Goal: Use online tool/utility: Utilize a website feature to perform a specific function

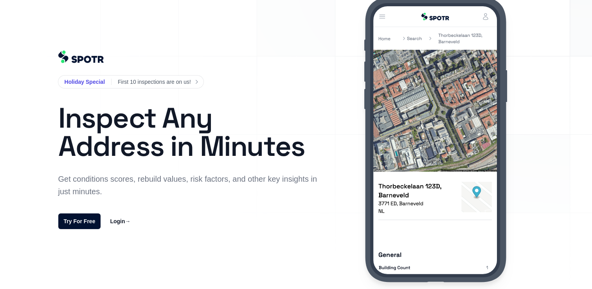
scroll to position [34, 0]
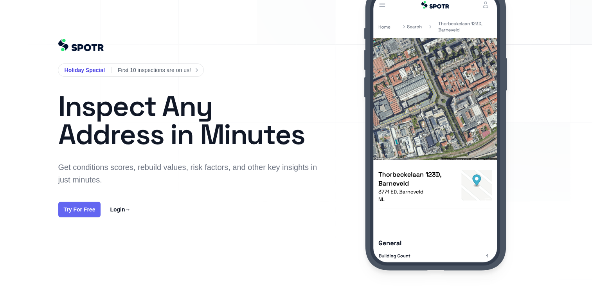
click at [87, 205] on link "Try For Free" at bounding box center [79, 209] width 43 height 16
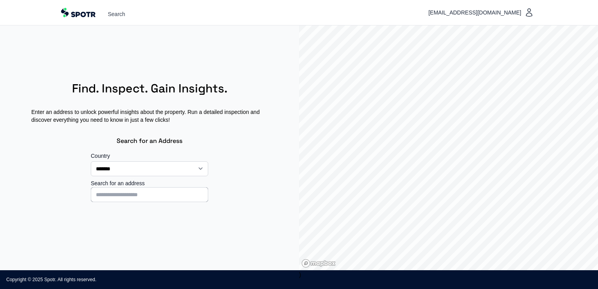
select select "**"
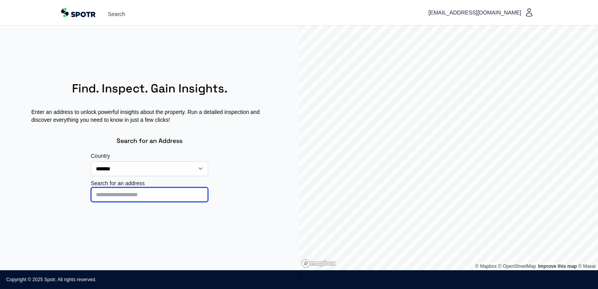
click at [169, 195] on input at bounding box center [149, 194] width 117 height 15
type input "**********"
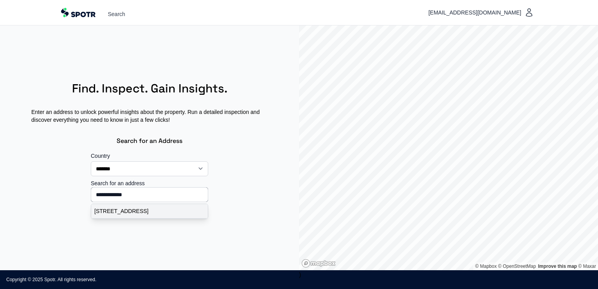
click at [150, 212] on p "[STREET_ADDRESS]" at bounding box center [149, 211] width 110 height 8
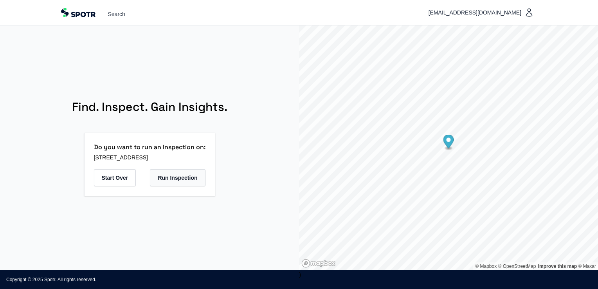
click at [182, 177] on button "Run Inspection" at bounding box center [177, 177] width 55 height 17
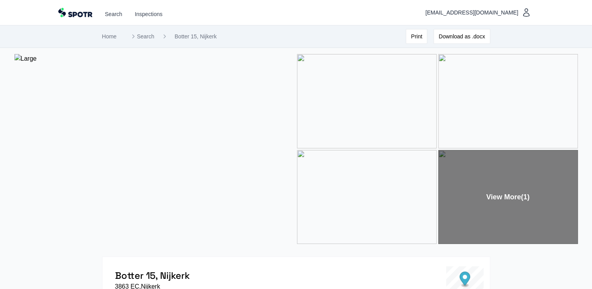
click at [145, 133] on img at bounding box center [154, 149] width 281 height 190
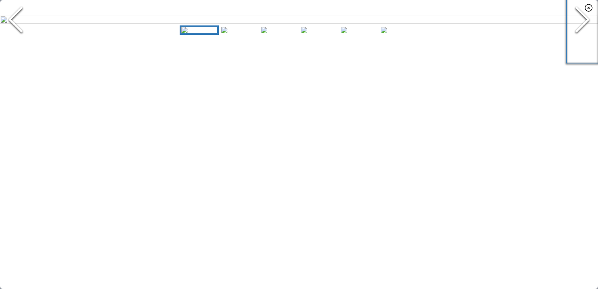
click at [586, 31] on polyline "Next Slide" at bounding box center [582, 19] width 12 height 23
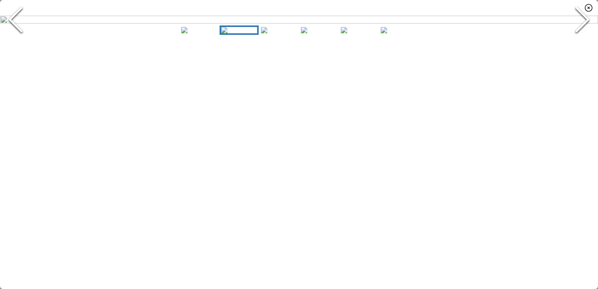
click at [586, 31] on polyline "Next Slide" at bounding box center [582, 19] width 12 height 23
click at [11, 43] on icon "Previous Slide" at bounding box center [15, 19] width 23 height 47
click at [577, 43] on icon "Next Slide" at bounding box center [581, 19] width 23 height 47
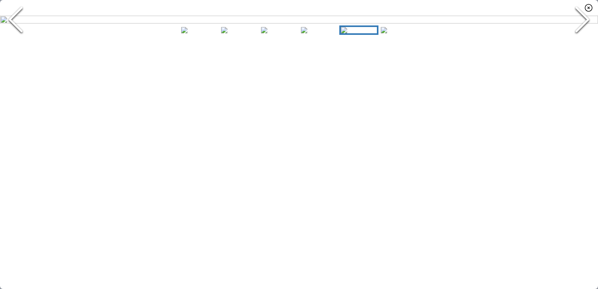
click at [577, 43] on icon "Next Slide" at bounding box center [581, 19] width 23 height 47
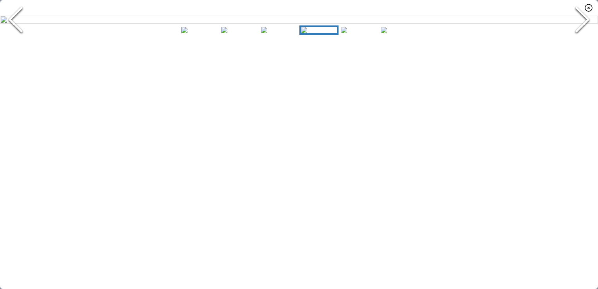
click at [19, 43] on icon "Previous Slide" at bounding box center [15, 19] width 23 height 47
click at [584, 43] on icon "Next Slide" at bounding box center [581, 19] width 23 height 47
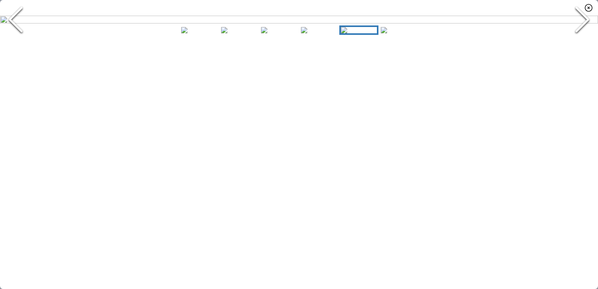
click at [584, 43] on icon "Next Slide" at bounding box center [581, 19] width 23 height 47
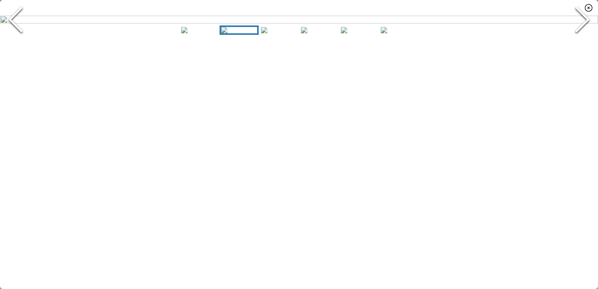
click at [584, 43] on icon "Next Slide" at bounding box center [581, 19] width 23 height 47
click at [17, 43] on icon "Previous Slide" at bounding box center [15, 19] width 23 height 47
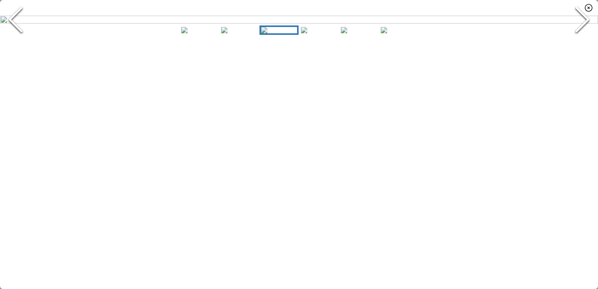
click at [17, 43] on icon "Previous Slide" at bounding box center [15, 19] width 23 height 47
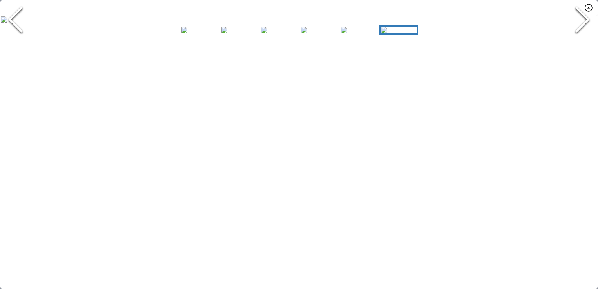
click at [17, 43] on icon "Previous Slide" at bounding box center [15, 19] width 23 height 47
click at [587, 5] on icon "button" at bounding box center [588, 7] width 9 height 9
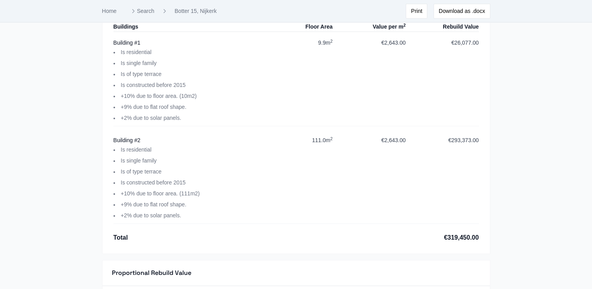
scroll to position [1224, 0]
